Goal: Task Accomplishment & Management: Use online tool/utility

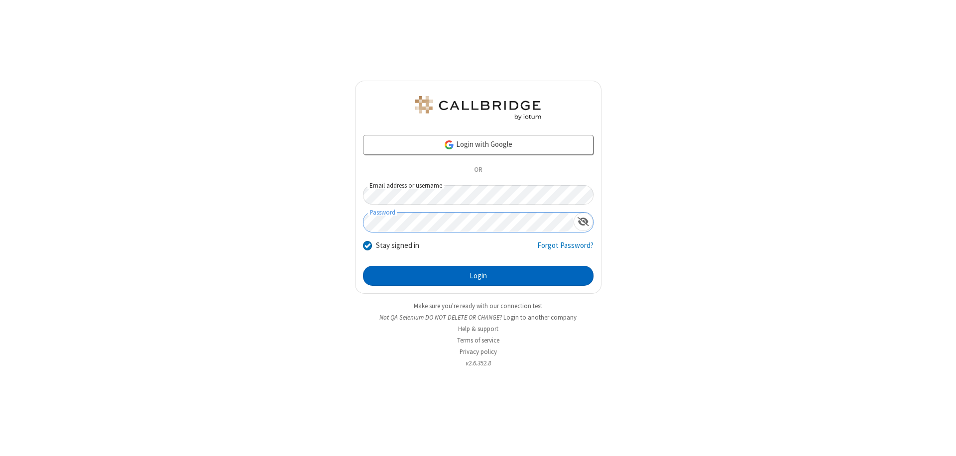
click at [478, 276] on button "Login" at bounding box center [478, 276] width 231 height 20
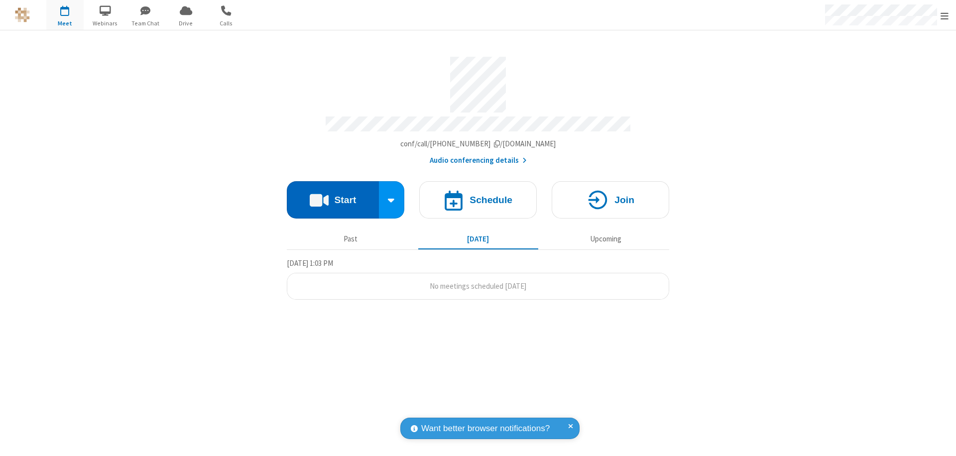
click at [333, 195] on button "Start" at bounding box center [333, 199] width 92 height 37
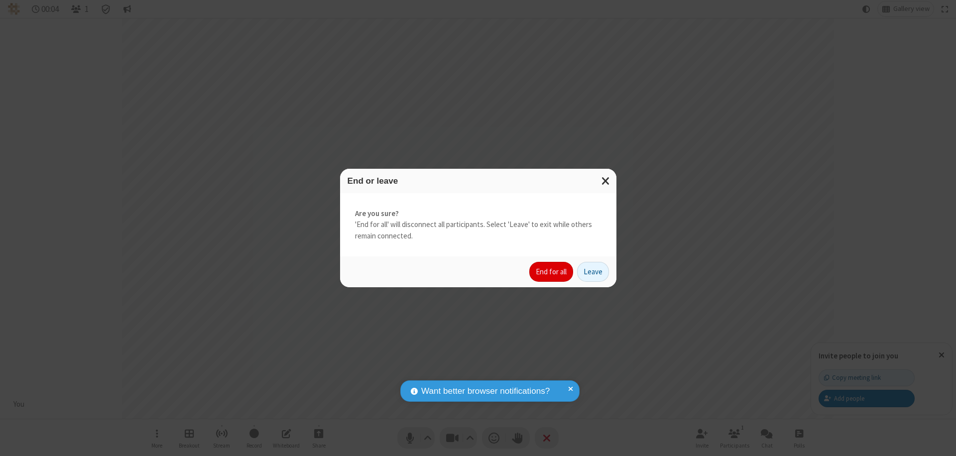
click at [552, 272] on button "End for all" at bounding box center [551, 272] width 44 height 20
